Goal: Transaction & Acquisition: Download file/media

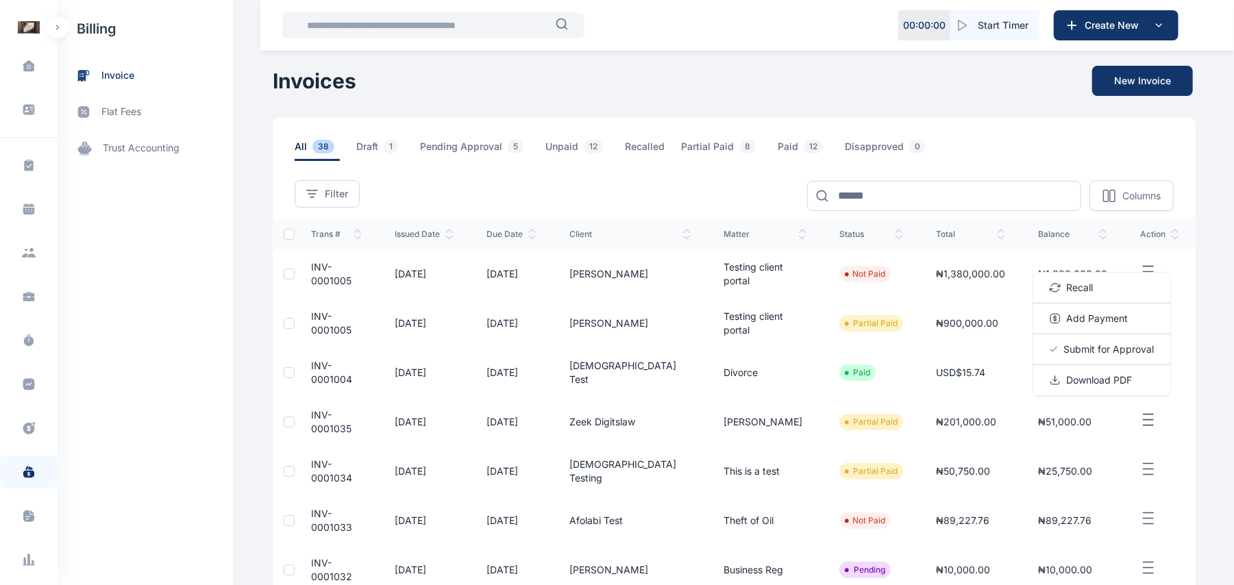
click at [1081, 167] on div "Filter Columns Trans # issued date Due Date client Matter status total balance …" at bounding box center [734, 186] width 923 height 50
click at [1154, 313] on button "button" at bounding box center [1159, 321] width 39 height 17
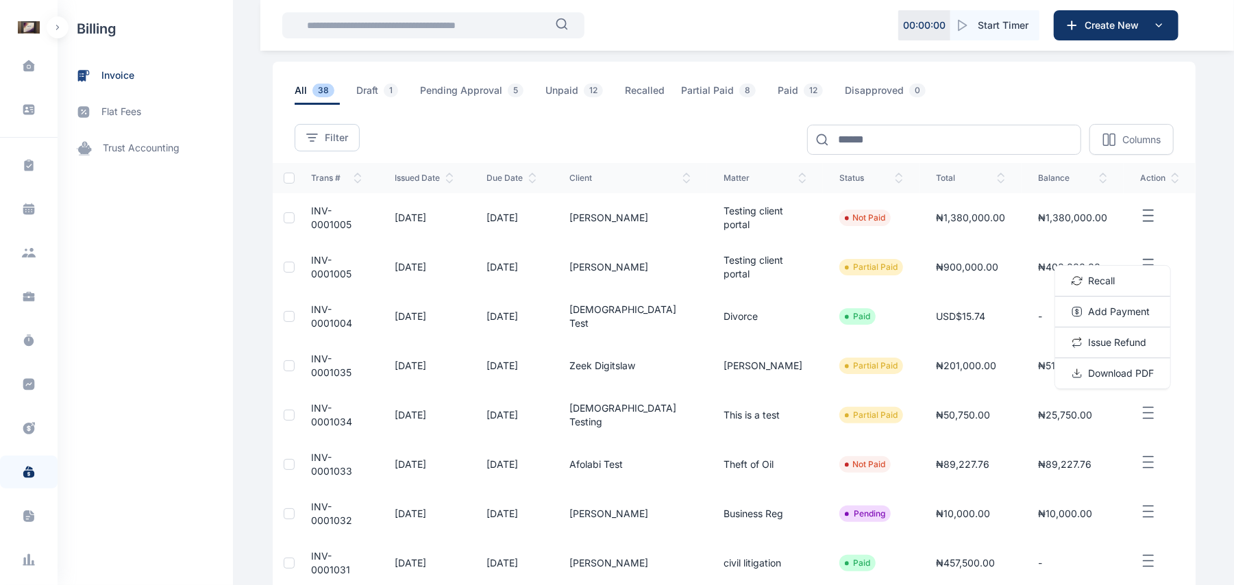
scroll to position [29, 0]
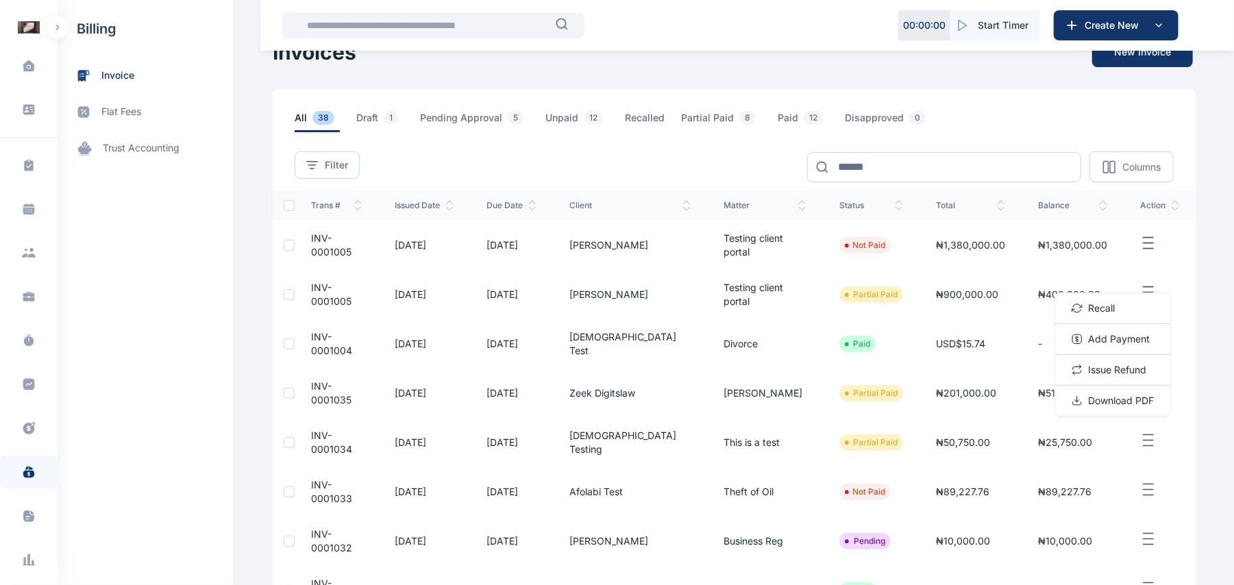
click at [1187, 319] on td at bounding box center [1160, 343] width 72 height 49
click at [1152, 334] on icon "button" at bounding box center [1148, 342] width 16 height 17
click at [1116, 382] on span "Download PDF" at bounding box center [1121, 389] width 66 height 14
click at [1124, 382] on span "Download PDF" at bounding box center [1121, 389] width 66 height 14
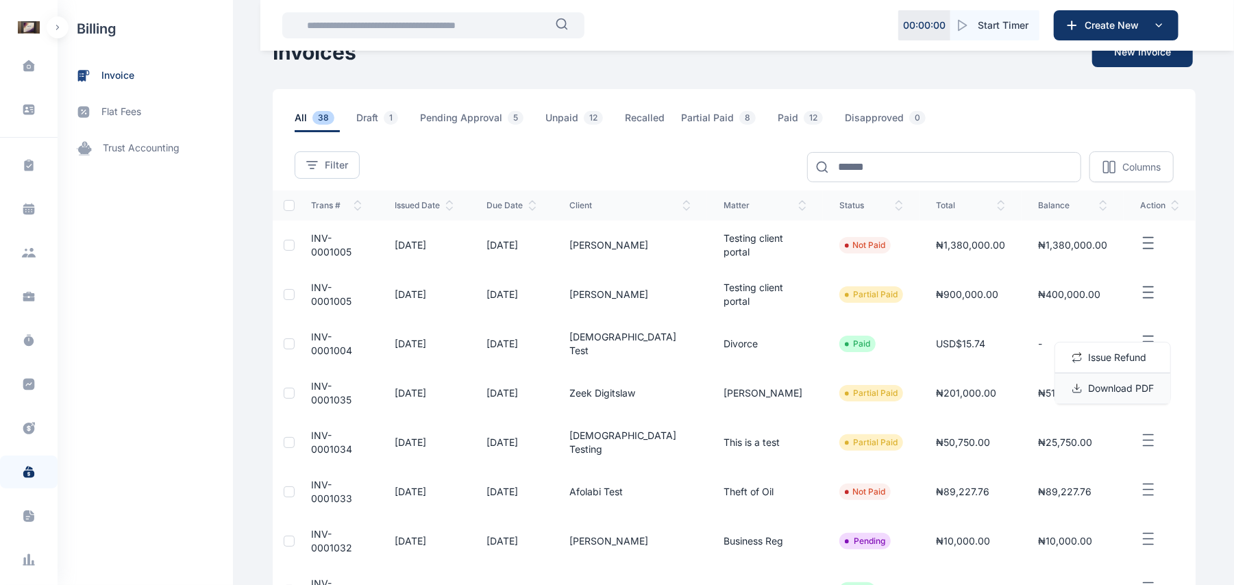
click at [1124, 382] on span "Download PDF" at bounding box center [1121, 389] width 66 height 14
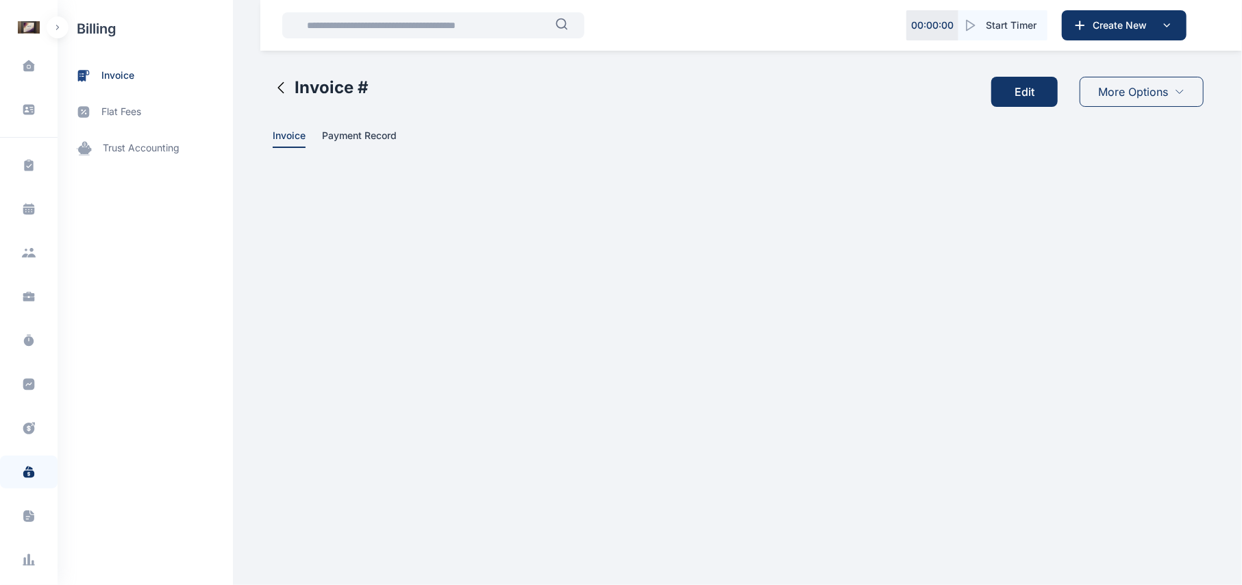
click at [1124, 170] on html "00 : 00 : 00 Start Timer Create New Dashboard dashboard Conflict-Check conflict…" at bounding box center [621, 85] width 1242 height 170
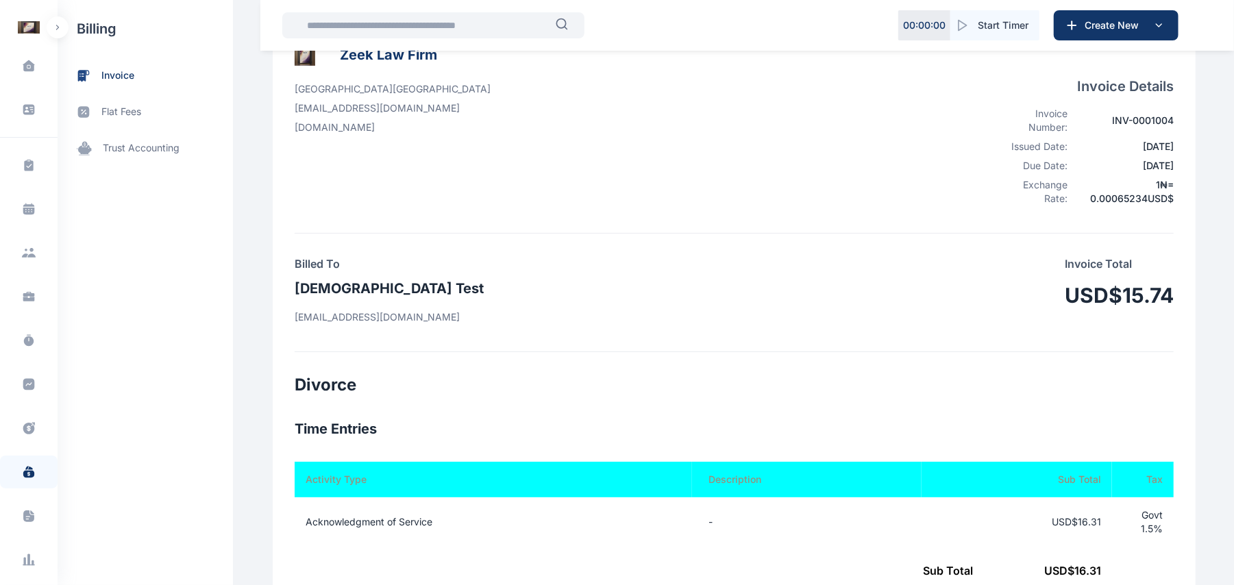
scroll to position [152, 0]
